Goal: Navigation & Orientation: Understand site structure

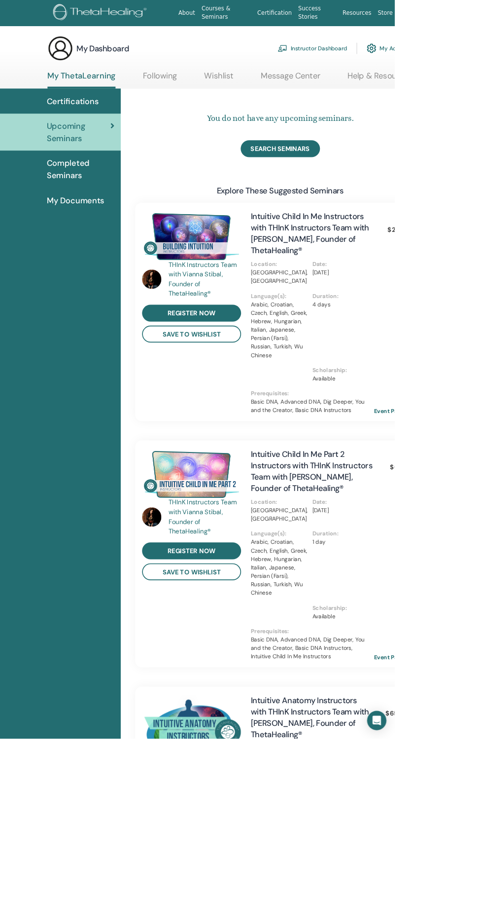
click at [72, 211] on span "Completed Seminars" at bounding box center [98, 207] width 83 height 30
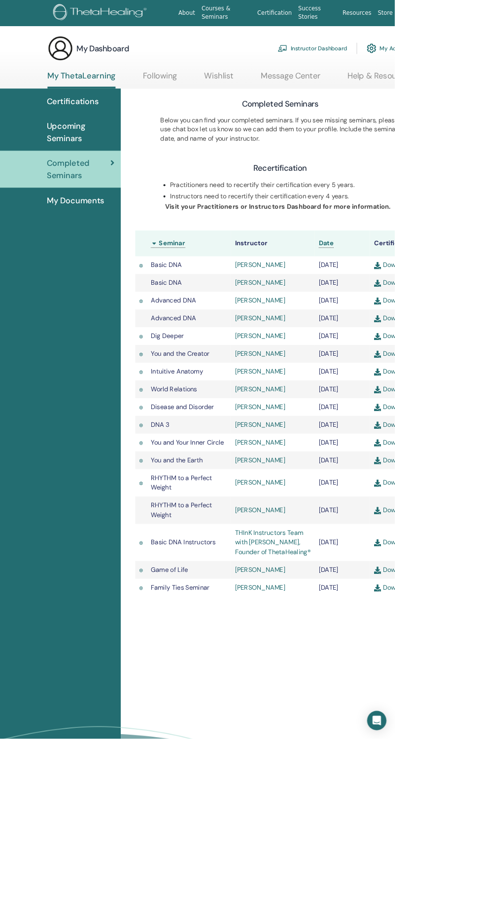
click at [100, 246] on span "My Documents" at bounding box center [92, 245] width 71 height 15
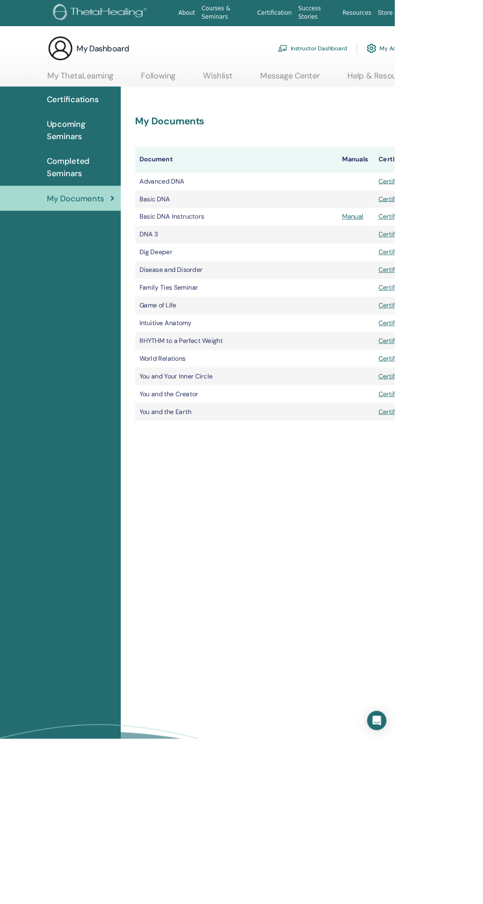
click at [356, 55] on link "Instructor Dashboard" at bounding box center [382, 59] width 85 height 22
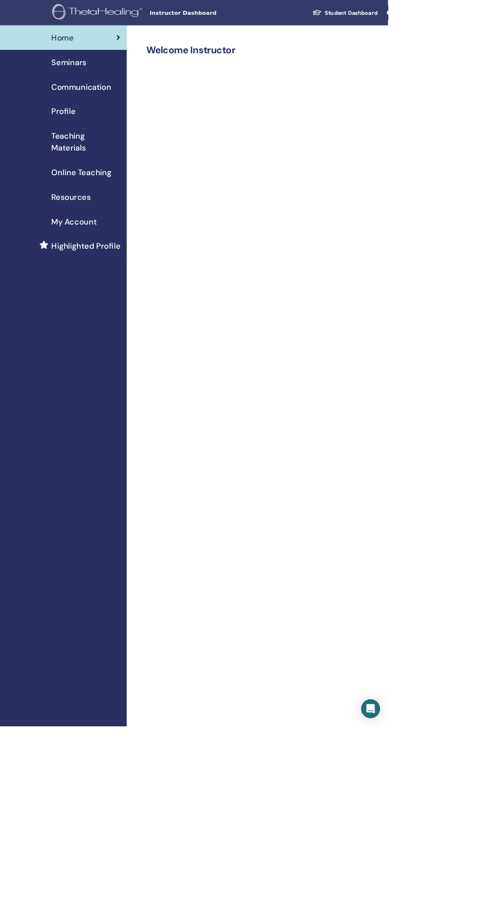
click at [87, 269] on span "My Account" at bounding box center [92, 275] width 56 height 15
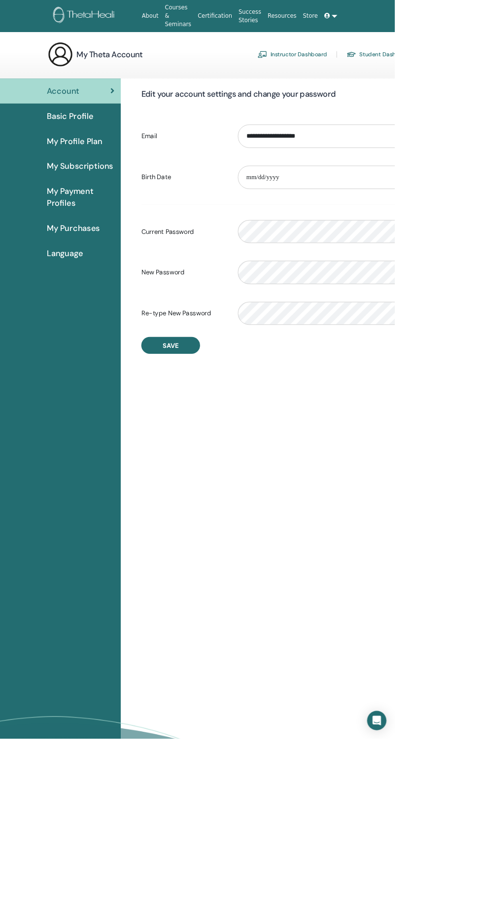
click at [349, 66] on link "Instructor Dashboard" at bounding box center [358, 67] width 85 height 16
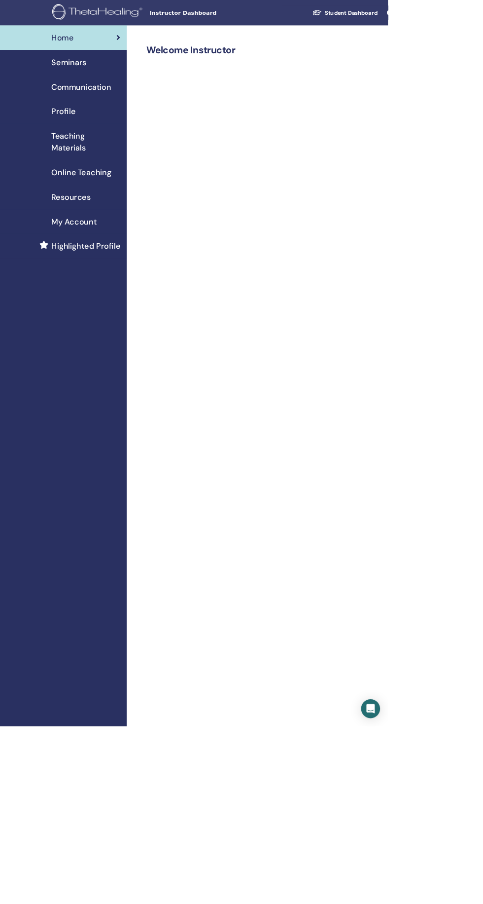
click at [89, 214] on span "Online Teaching" at bounding box center [101, 214] width 74 height 15
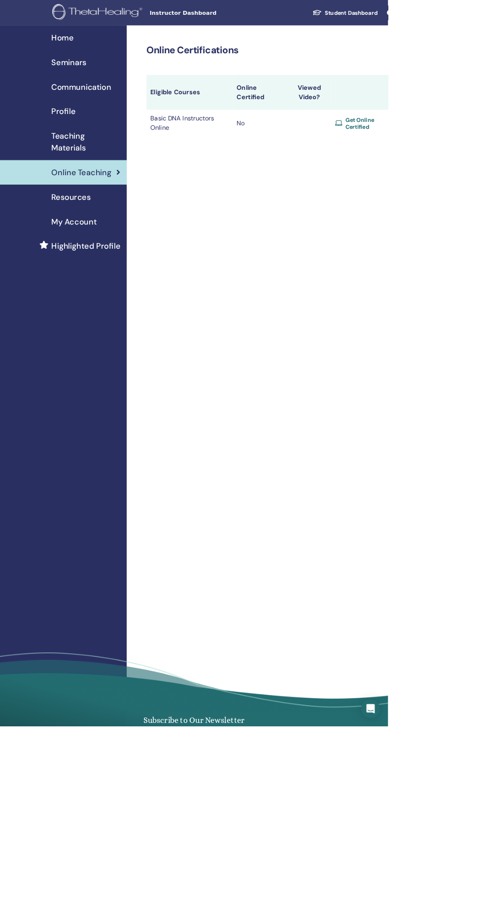
click at [87, 172] on span "Teaching Materials" at bounding box center [107, 177] width 86 height 30
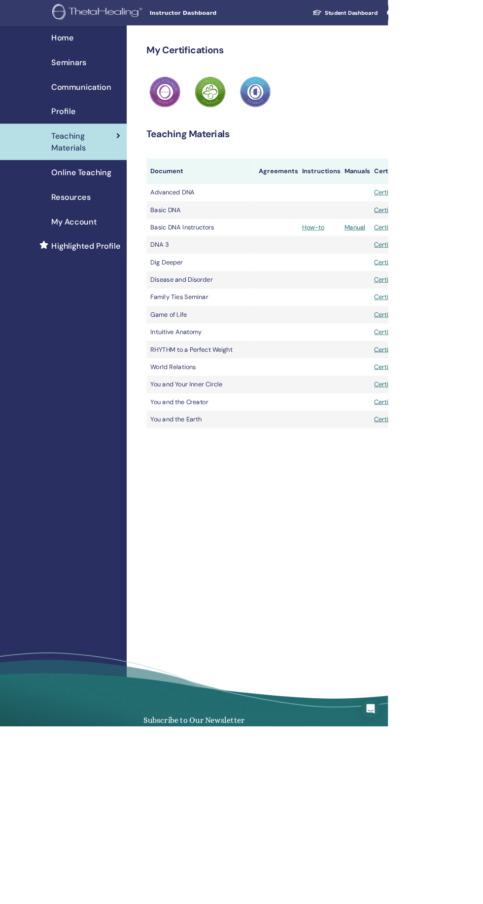
click at [84, 74] on span "Seminars" at bounding box center [85, 77] width 43 height 15
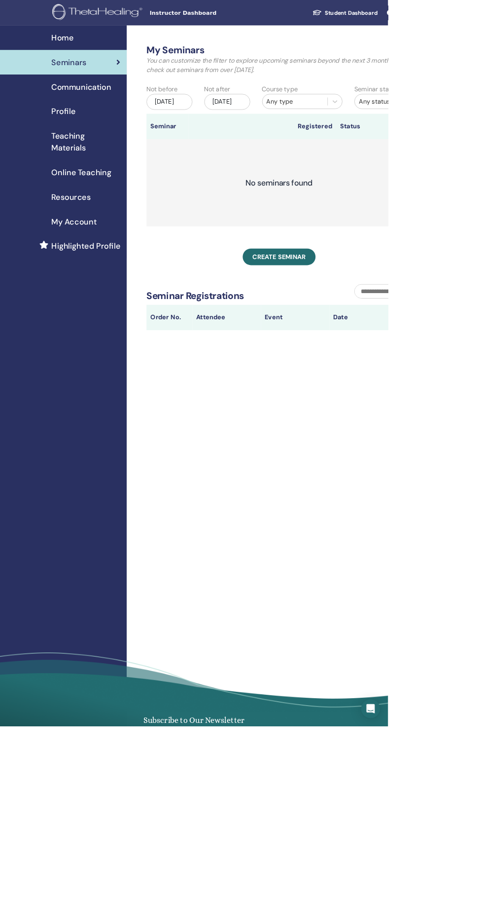
click at [84, 107] on span "Communication" at bounding box center [101, 108] width 74 height 15
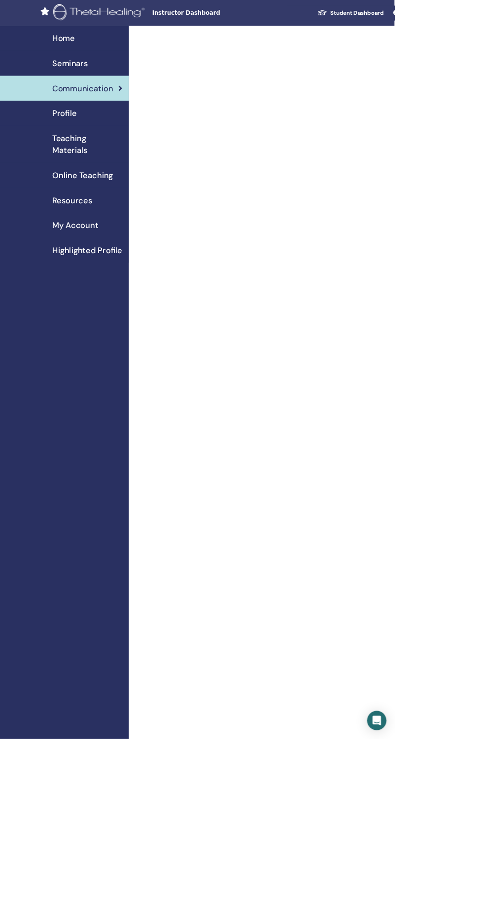
click at [72, 271] on span "My Account" at bounding box center [92, 275] width 56 height 15
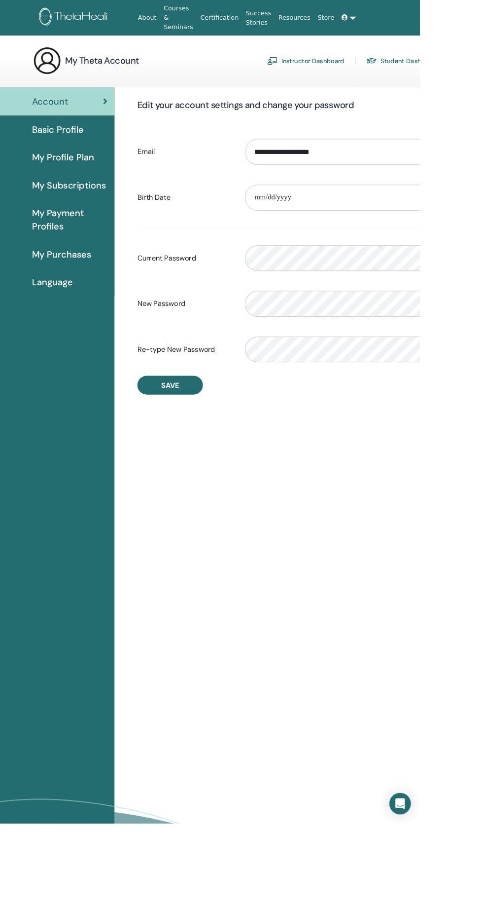
click at [355, 66] on link "Instructor Dashboard" at bounding box center [358, 67] width 85 height 16
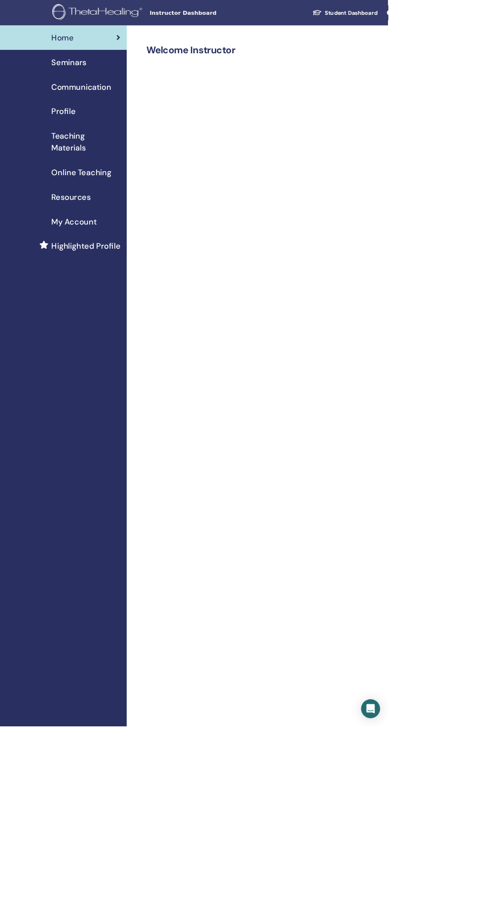
click at [94, 76] on span "Seminars" at bounding box center [85, 77] width 43 height 15
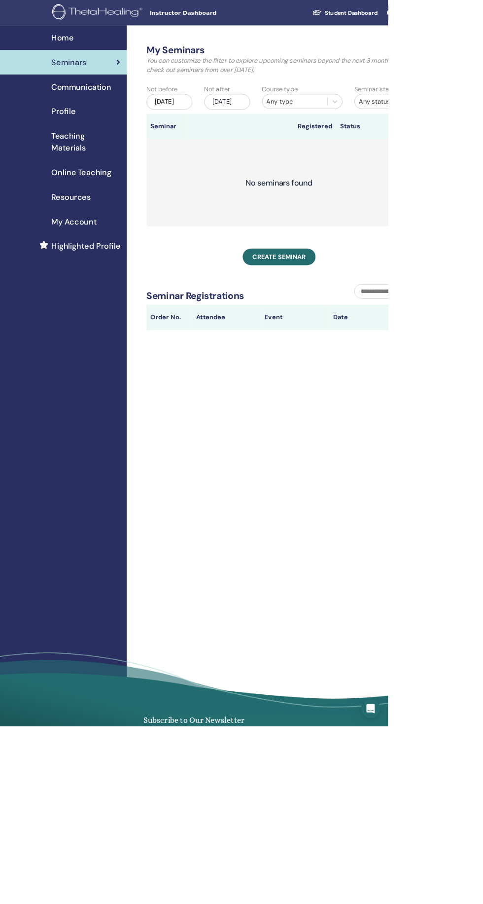
click at [96, 114] on span "Communication" at bounding box center [101, 108] width 74 height 15
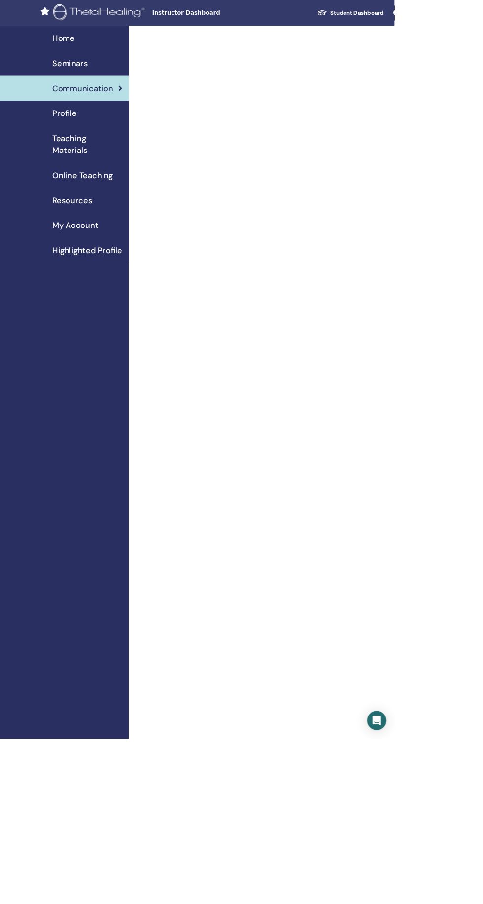
click at [71, 146] on span "Profile" at bounding box center [79, 138] width 30 height 15
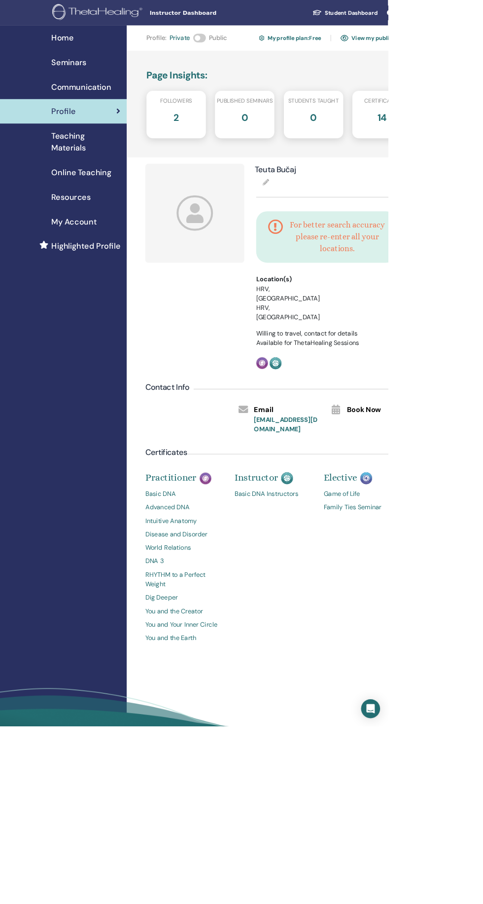
click at [79, 172] on span "Teaching Materials" at bounding box center [107, 177] width 86 height 30
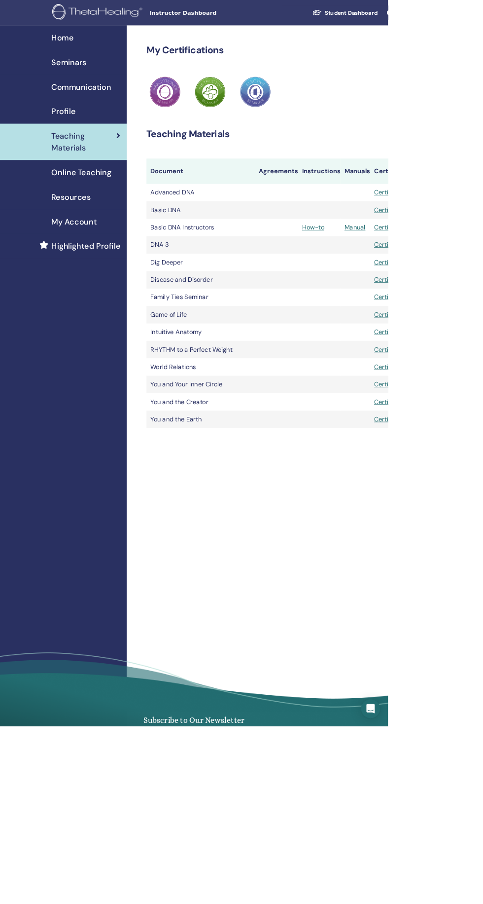
click at [92, 218] on span "Online Teaching" at bounding box center [101, 214] width 74 height 15
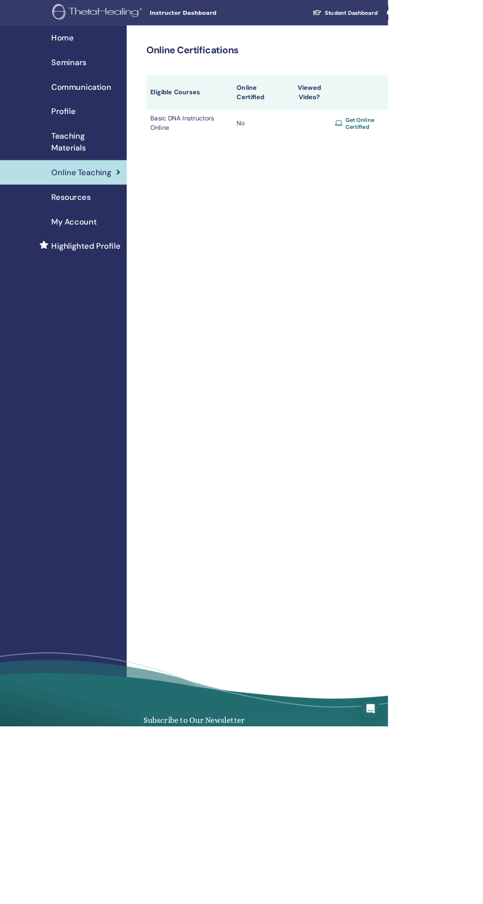
click at [72, 247] on span "Resources" at bounding box center [88, 245] width 49 height 15
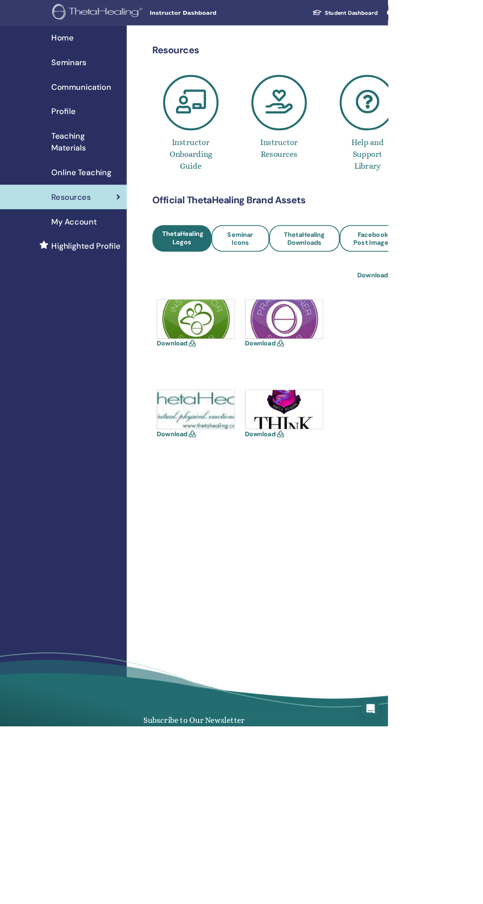
click at [87, 275] on span "My Account" at bounding box center [92, 275] width 56 height 15
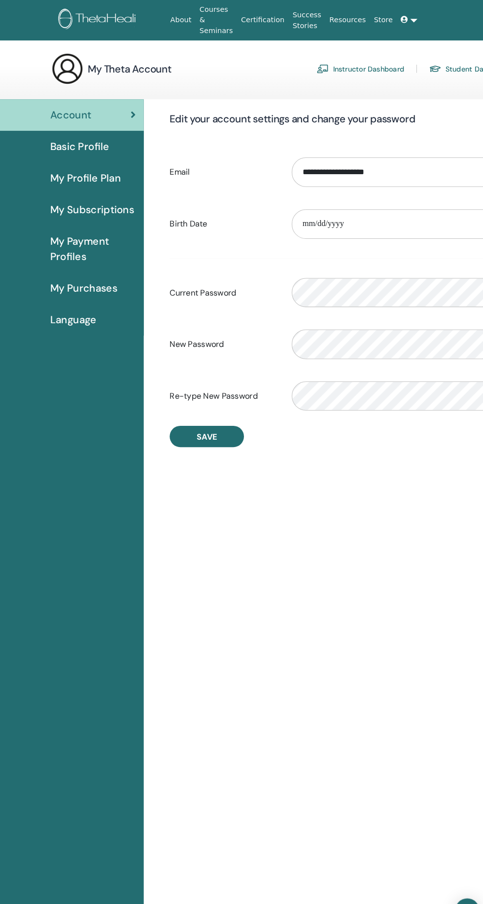
click at [266, 20] on link "Certification" at bounding box center [263, 19] width 50 height 18
